Goal: Task Accomplishment & Management: Manage account settings

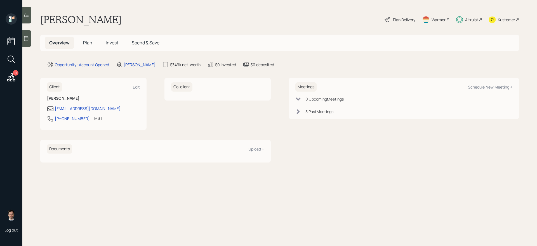
click at [88, 37] on div "Overview Plan Invest Spend & Save" at bounding box center [279, 43] width 478 height 16
click at [87, 40] on h5 "Plan" at bounding box center [88, 43] width 18 height 12
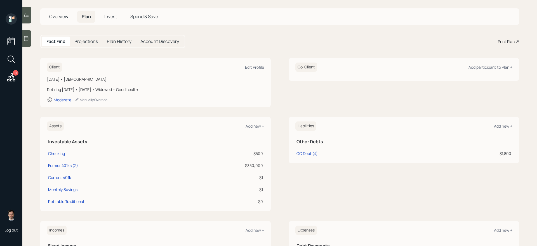
scroll to position [29, 0]
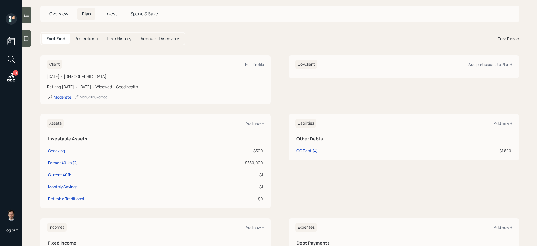
click at [10, 81] on icon at bounding box center [11, 77] width 10 height 10
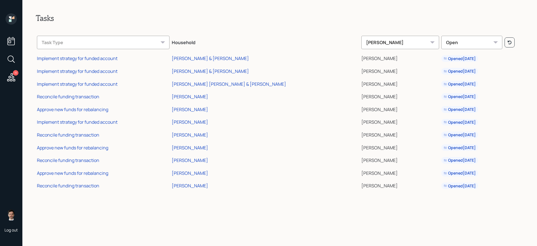
click at [110, 221] on div "Tasks Task Type Household Jonah Coleman Open Implement strategy for funded acco…" at bounding box center [279, 123] width 514 height 246
click at [83, 188] on div "Reconcile funding transaction" at bounding box center [68, 186] width 62 height 6
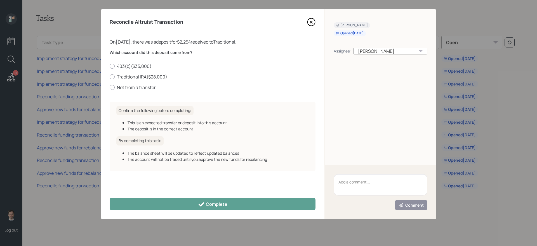
click at [312, 22] on icon at bounding box center [311, 22] width 8 height 8
